Goal: Task Accomplishment & Management: Check status

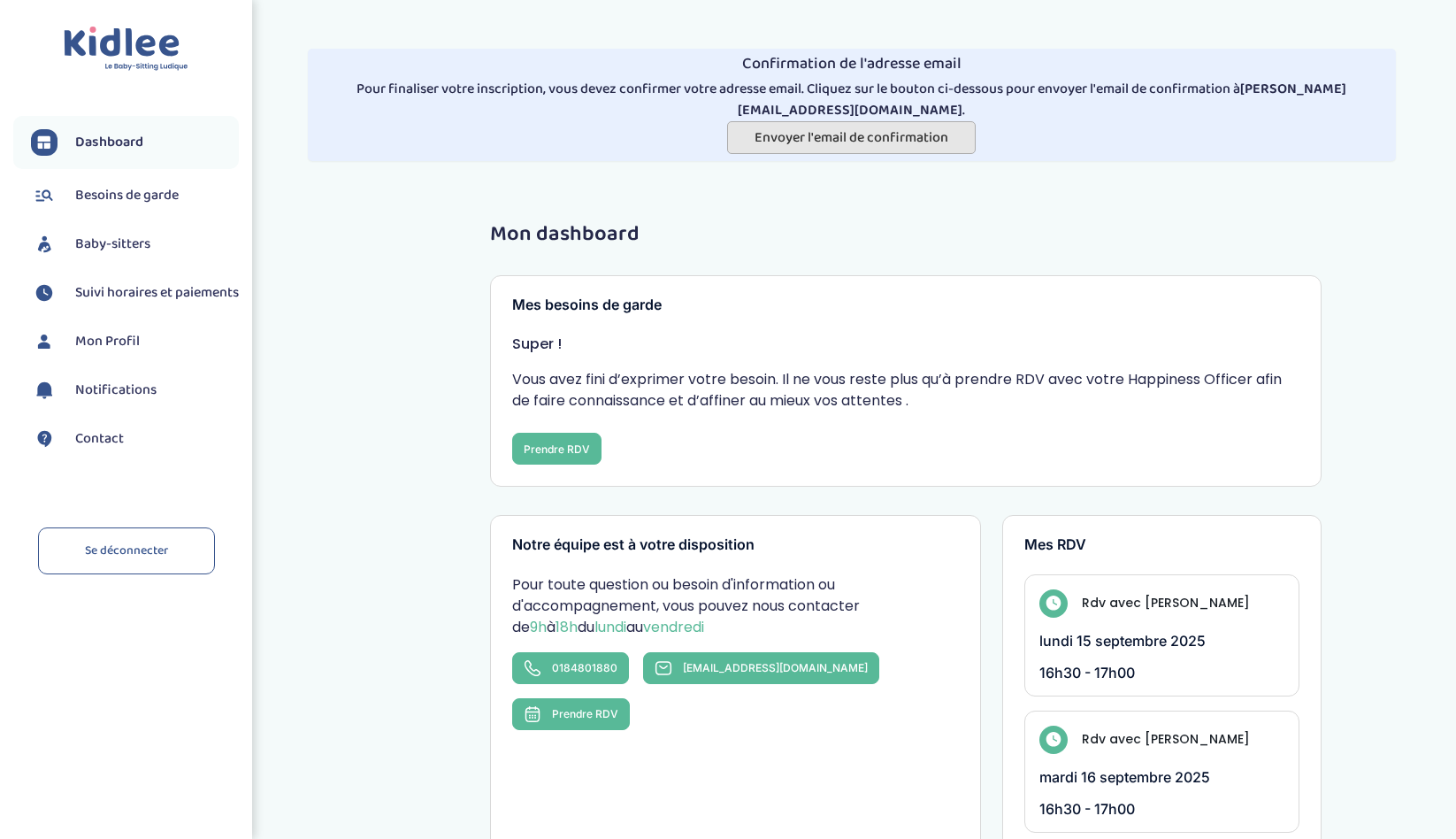
click at [919, 126] on span "Envoyer l'email de confirmation" at bounding box center [852, 137] width 194 height 23
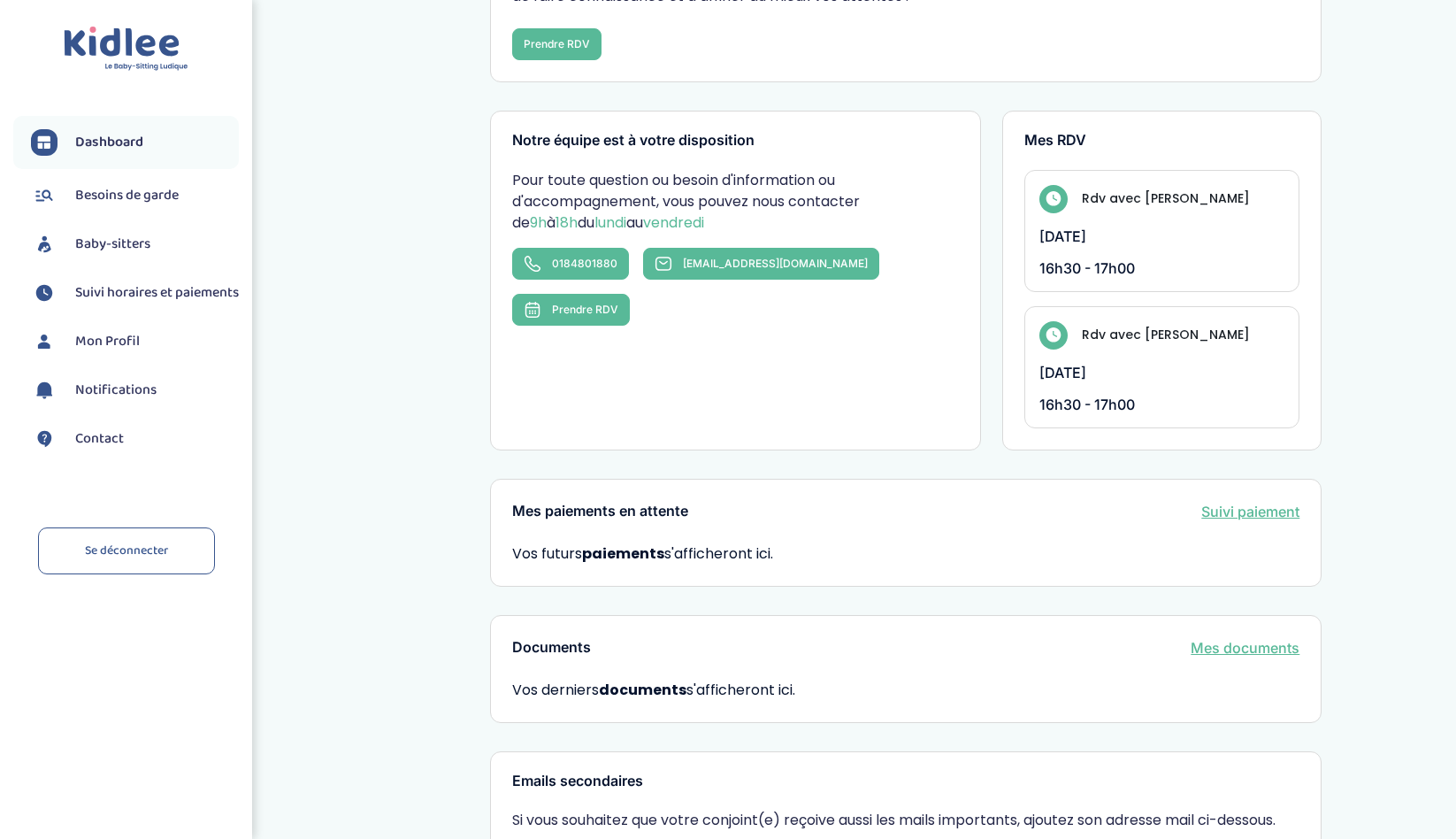
scroll to position [534, 0]
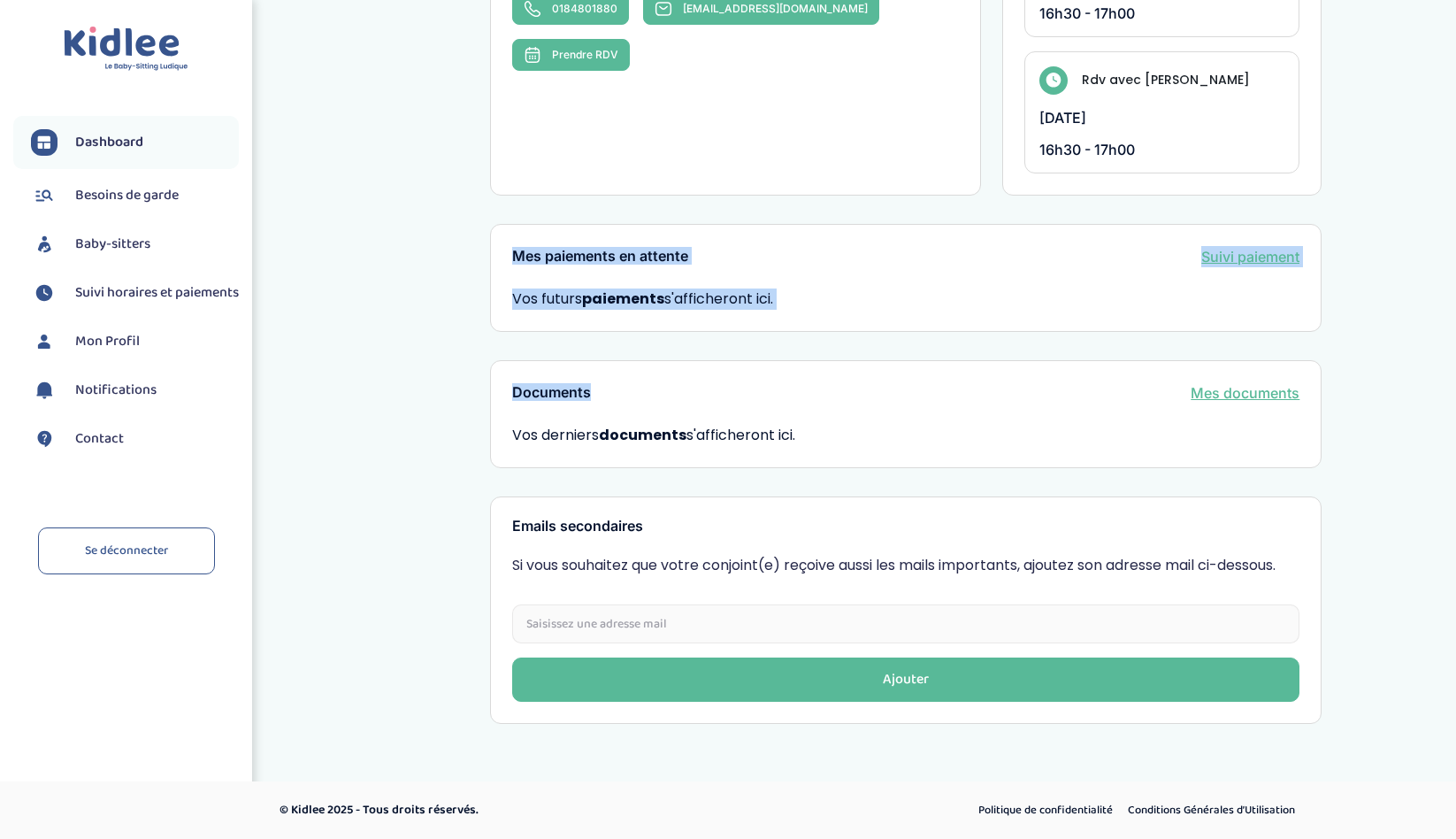
drag, startPoint x: 630, startPoint y: 235, endPoint x: 686, endPoint y: 401, distance: 175.2
click at [686, 401] on div "Mon dashboard Mes besoins de garde Super ! Vous avez fini d’exprimer votre beso…" at bounding box center [906, 144] width 832 height 1160
click at [686, 401] on div "Documents Mes documents" at bounding box center [906, 393] width 788 height 22
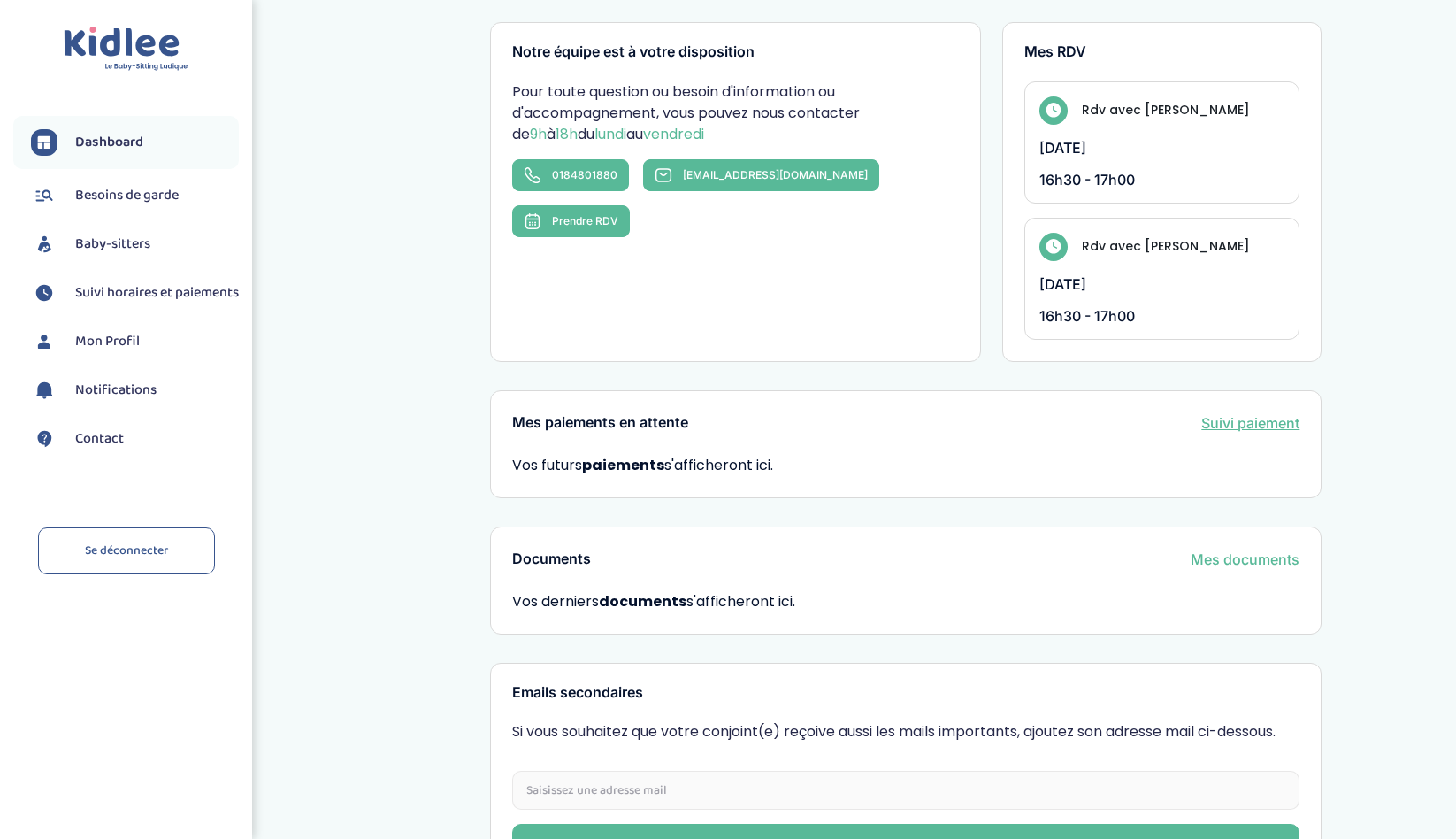
scroll to position [0, 0]
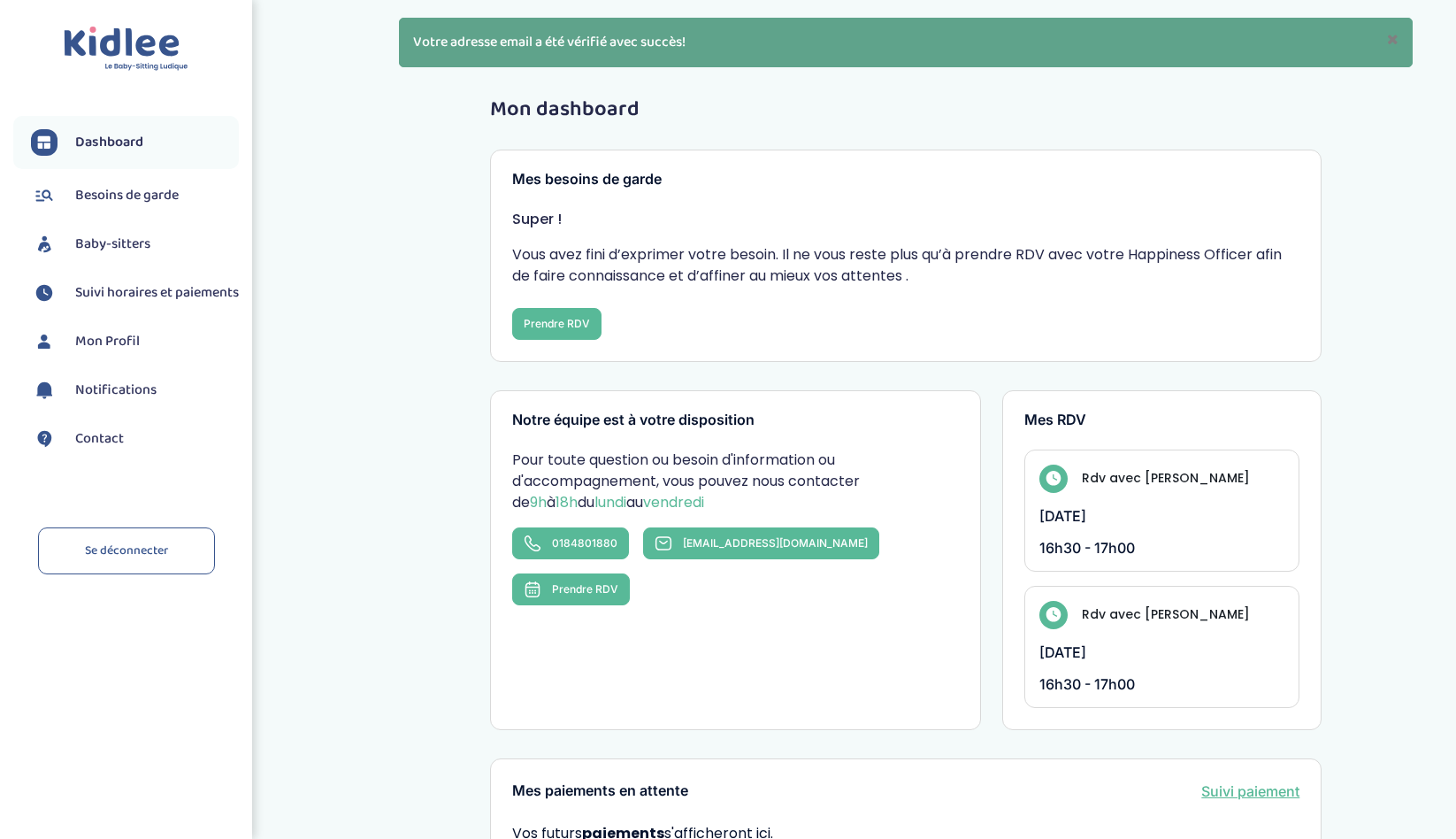
click at [111, 303] on span "Suivi horaires et paiements" at bounding box center [156, 293] width 163 height 22
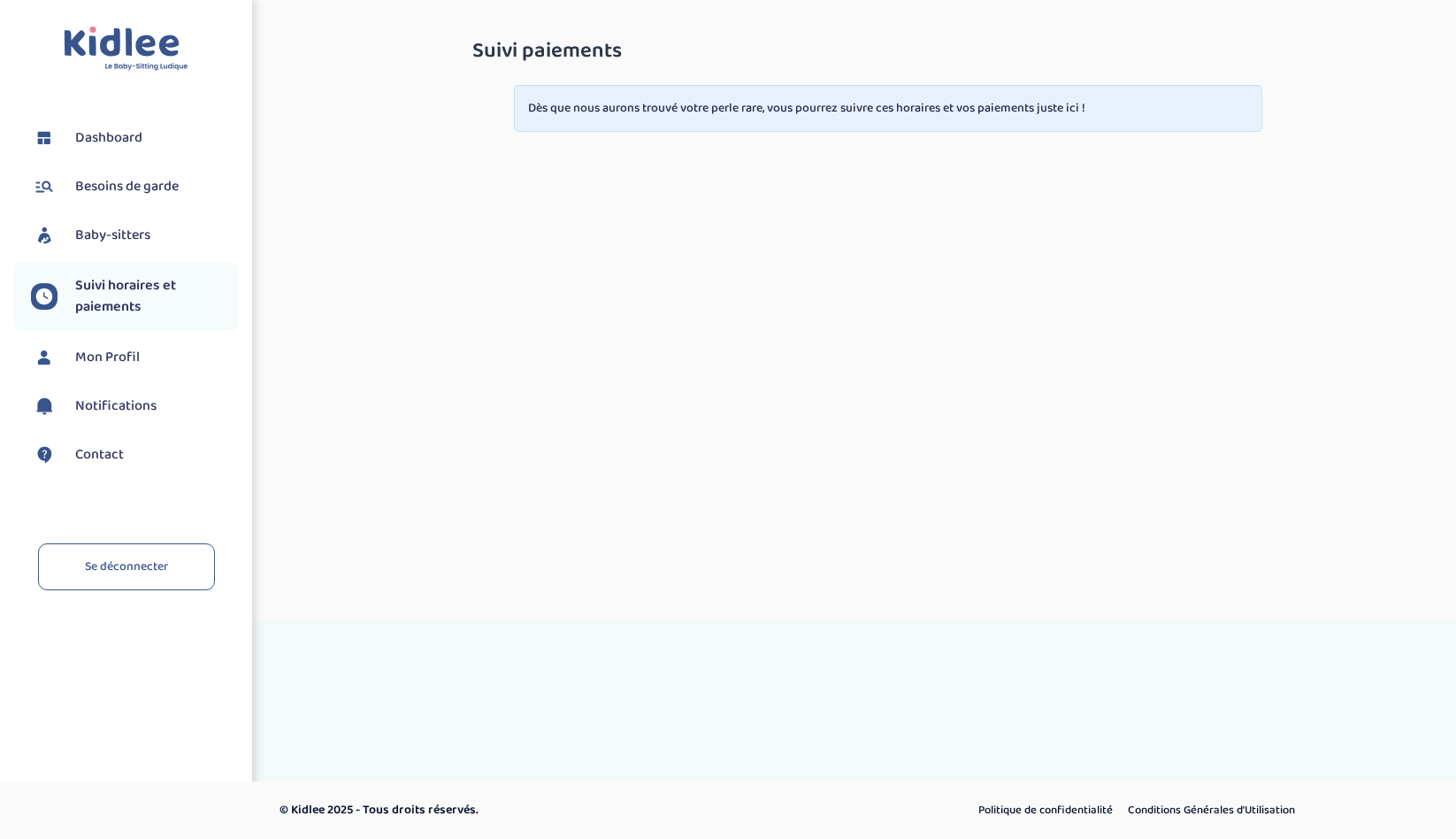
click at [107, 136] on span "Dashboard" at bounding box center [108, 138] width 68 height 22
